Goal: Task Accomplishment & Management: Use online tool/utility

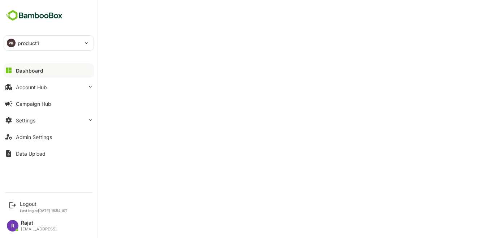
click at [56, 47] on div "PR product1" at bounding box center [44, 43] width 81 height 14
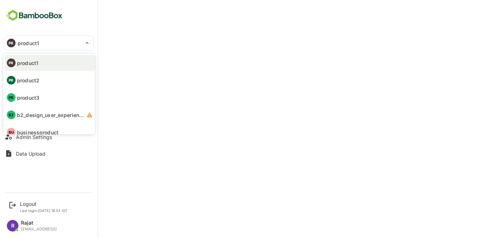
scroll to position [7, 0]
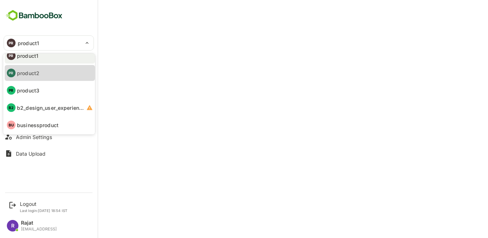
click at [38, 75] on p "product2" at bounding box center [28, 73] width 22 height 8
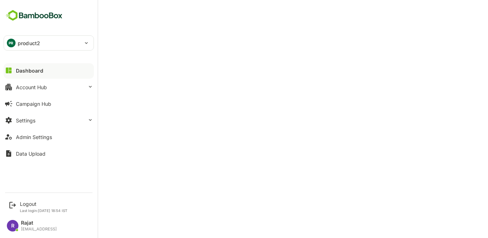
click at [15, 45] on div "PR product2" at bounding box center [44, 43] width 81 height 14
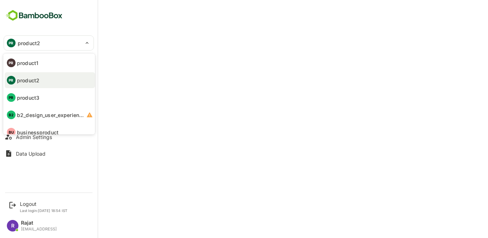
click at [22, 98] on p "product3" at bounding box center [28, 98] width 22 height 8
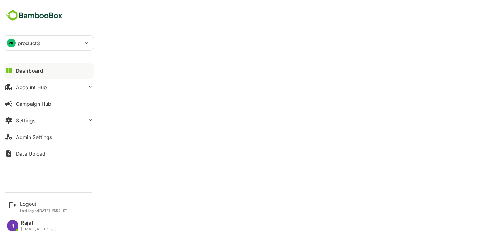
click at [46, 45] on div "PR product3" at bounding box center [44, 43] width 81 height 14
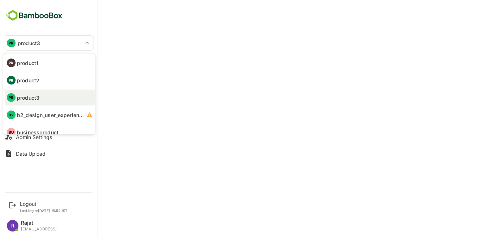
click at [46, 111] on p "b2_design_user_experience_design_human_centered" at bounding box center [51, 115] width 68 height 8
type input "**********"
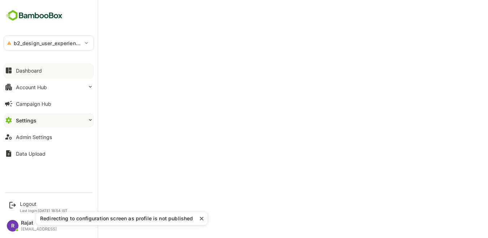
click at [48, 42] on p "b2_design_user_experience_design_human_centered" at bounding box center [48, 43] width 68 height 8
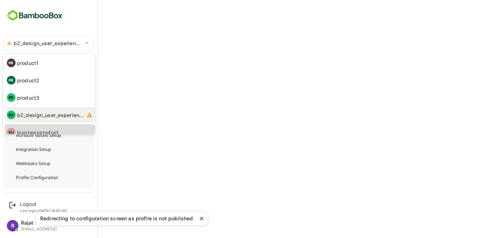
click at [45, 127] on li "BU businessproduct" at bounding box center [50, 132] width 90 height 16
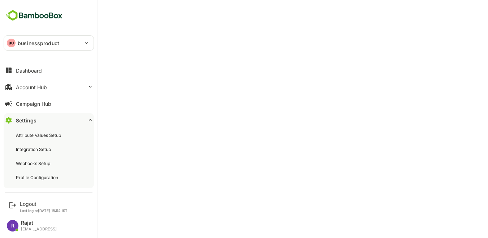
click at [19, 12] on img at bounding box center [34, 16] width 61 height 14
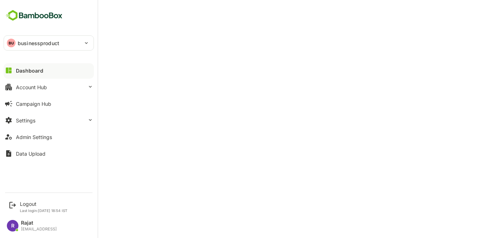
click at [24, 43] on p "businessproduct" at bounding box center [39, 43] width 42 height 8
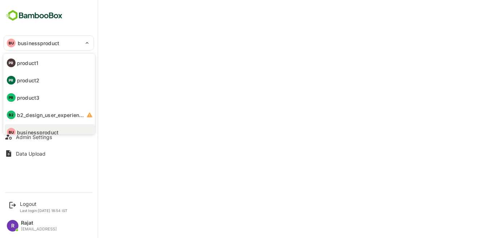
scroll to position [6, 0]
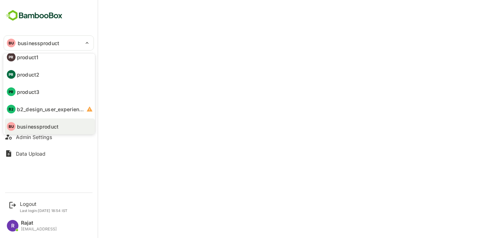
click at [28, 96] on li "PR product3" at bounding box center [50, 92] width 90 height 16
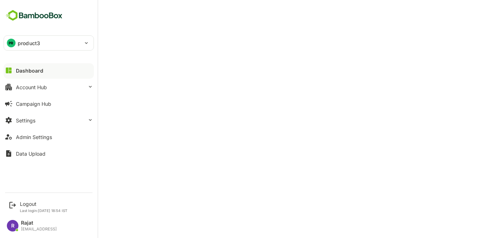
click at [16, 43] on div "PR product3" at bounding box center [44, 43] width 81 height 14
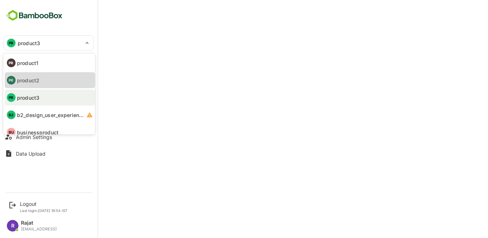
click at [25, 75] on li "PR product2" at bounding box center [50, 80] width 90 height 16
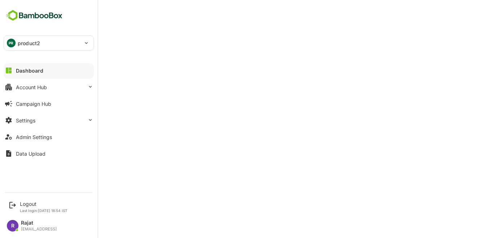
click at [31, 70] on div "Dashboard" at bounding box center [29, 71] width 27 height 6
click at [41, 68] on div "Dashboard" at bounding box center [29, 71] width 27 height 6
click at [43, 42] on div "PR product2" at bounding box center [44, 43] width 81 height 14
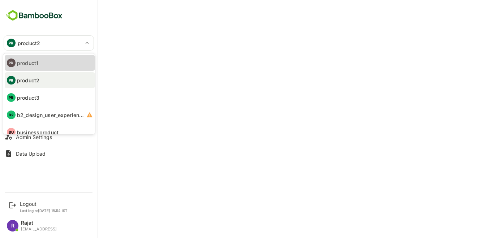
click at [40, 65] on li "PR product1" at bounding box center [50, 63] width 90 height 16
